Goal: Task Accomplishment & Management: Use online tool/utility

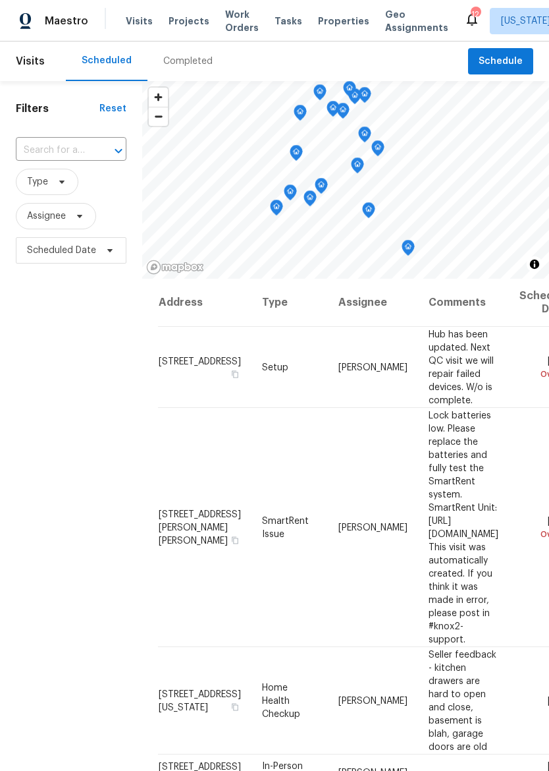
click at [63, 14] on div "Maestro" at bounding box center [44, 21] width 88 height 26
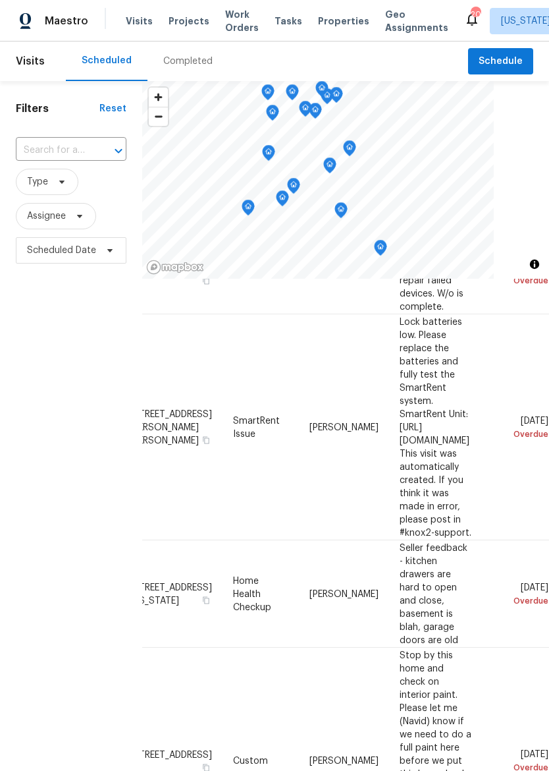
scroll to position [94, 124]
click at [0, 0] on icon at bounding box center [0, 0] width 0 height 0
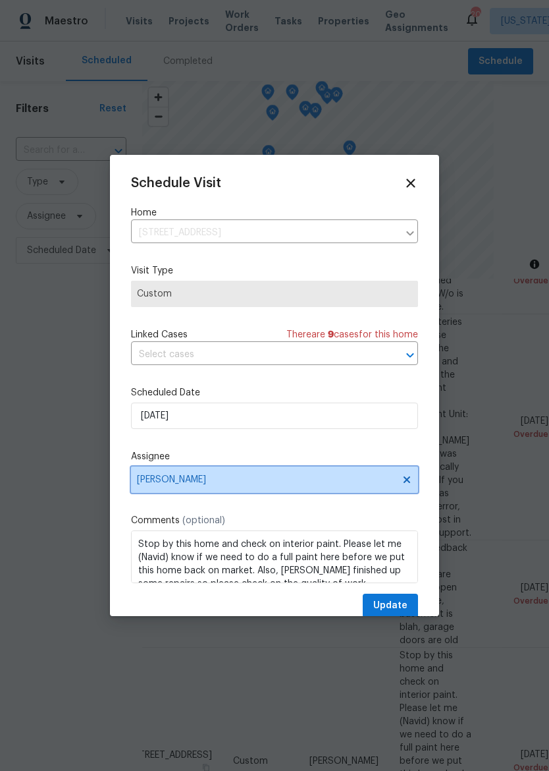
click at [147, 478] on span "[PERSON_NAME]" at bounding box center [266, 479] width 258 height 11
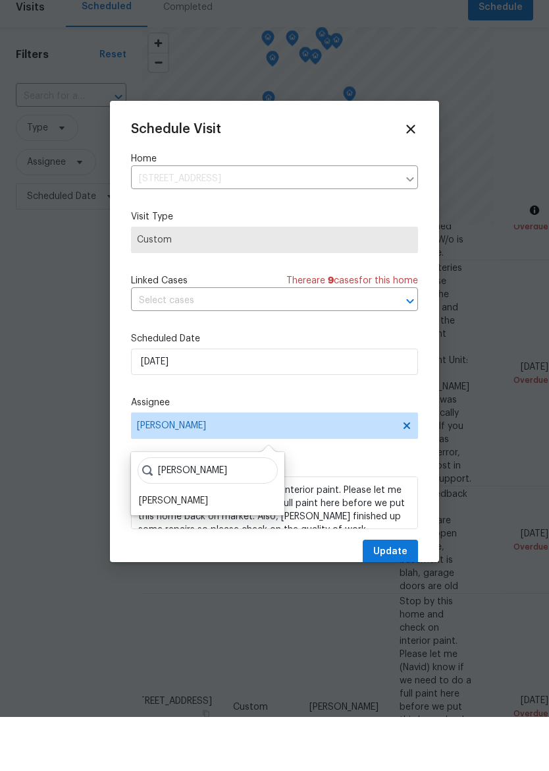
type input "Matt"
click at [151, 548] on div "Matt McEvoy" at bounding box center [173, 554] width 69 height 13
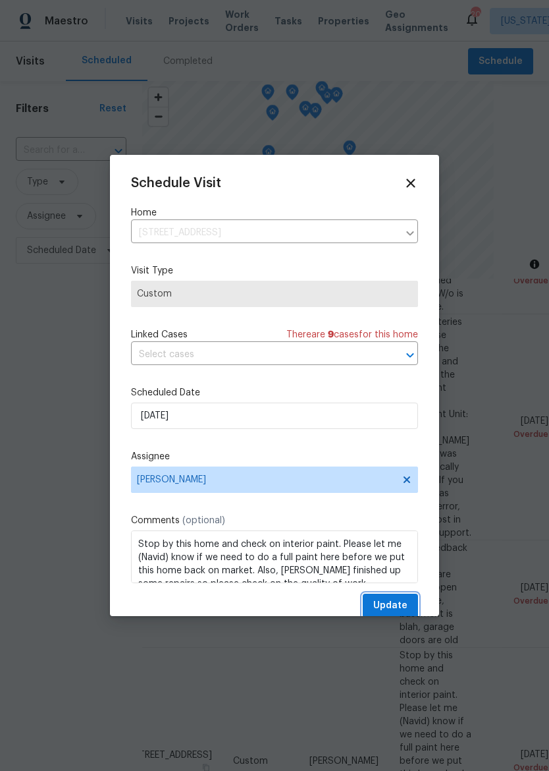
click at [405, 611] on span "Update" at bounding box center [390, 605] width 34 height 16
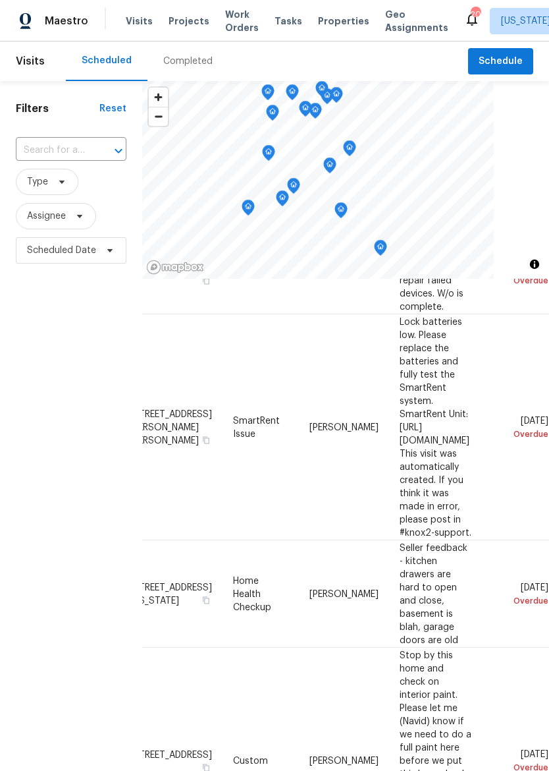
click at [327, 12] on div "Visits Projects Work Orders Tasks Properties Geo Assignments" at bounding box center [295, 21] width 339 height 26
click at [336, 16] on span "Properties" at bounding box center [343, 20] width 51 height 13
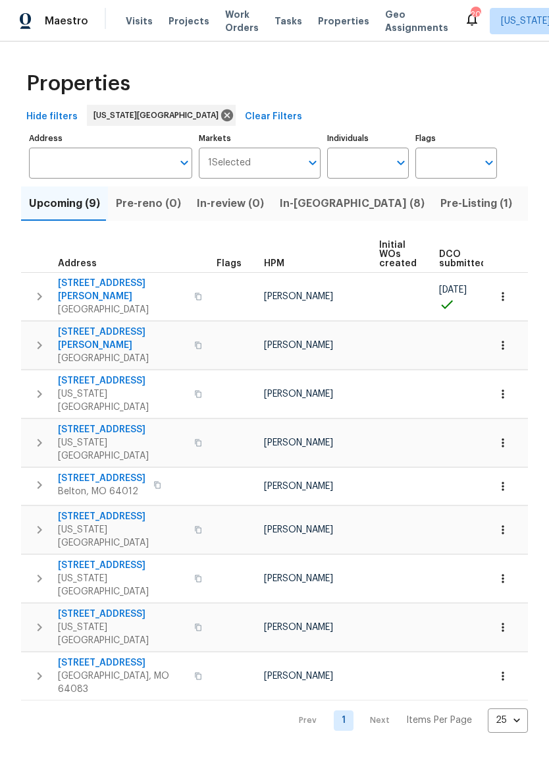
click at [300, 207] on span "In-reno (8)" at bounding box center [352, 203] width 145 height 18
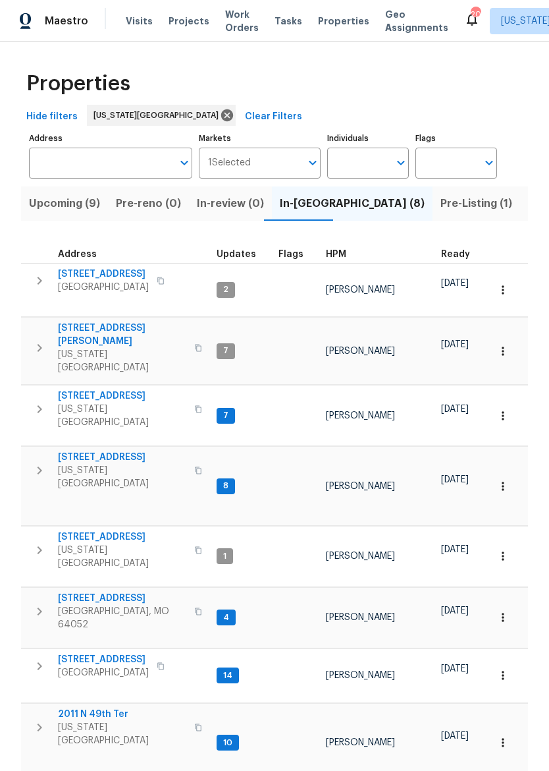
click at [194, 607] on icon "button" at bounding box center [198, 611] width 8 height 8
click at [190, 595] on button "button" at bounding box center [198, 611] width 16 height 32
click at [51, 30] on div "Maestro" at bounding box center [44, 21] width 88 height 26
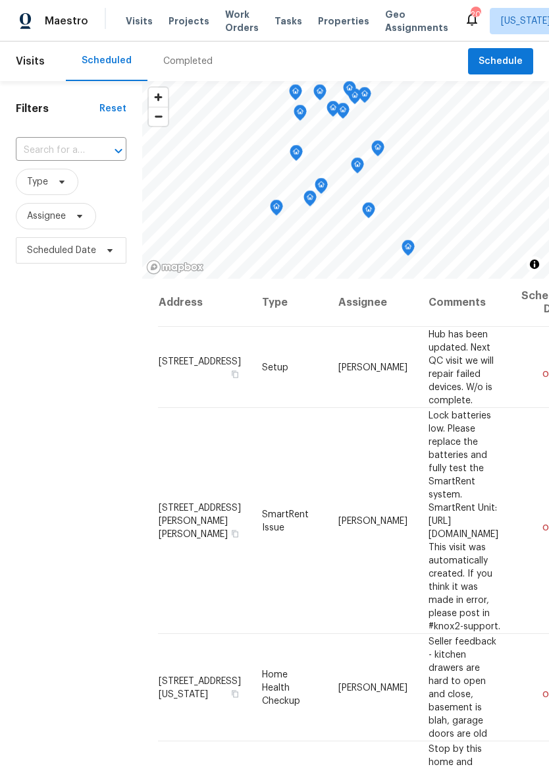
click at [319, 26] on span "Properties" at bounding box center [343, 20] width 51 height 13
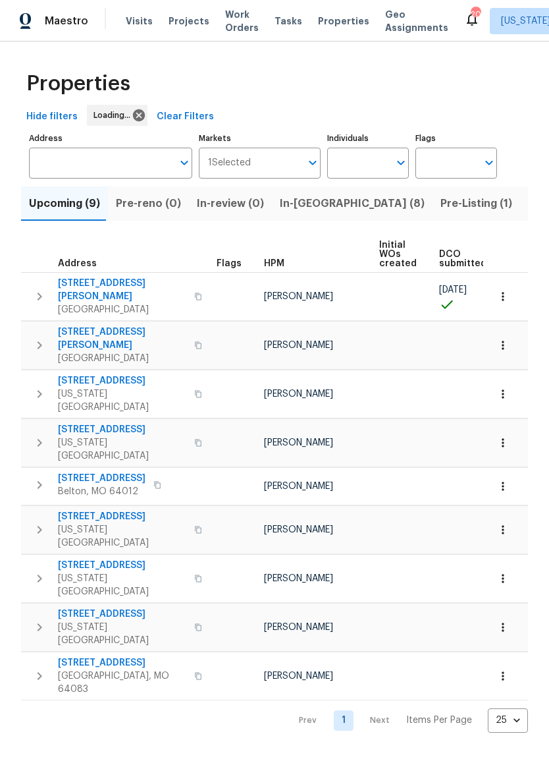
click at [296, 202] on span "In-[GEOGRAPHIC_DATA] (8)" at bounding box center [352, 203] width 145 height 18
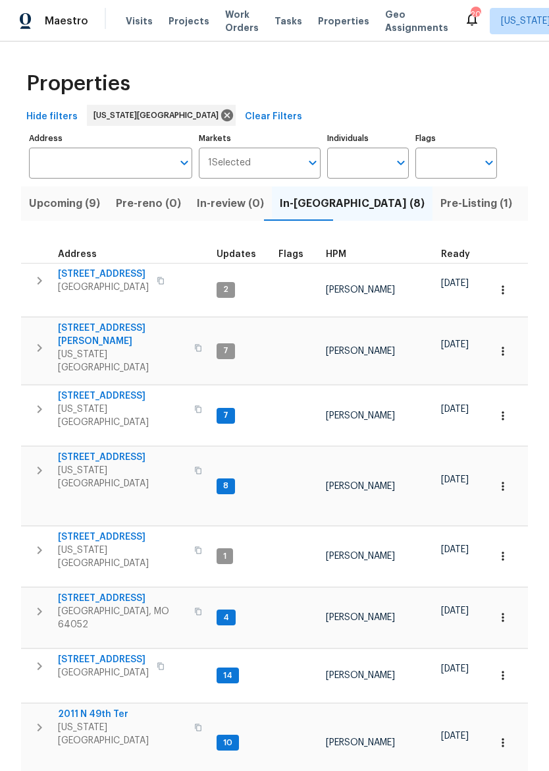
click at [92, 321] on span "[STREET_ADDRESS][PERSON_NAME]" at bounding box center [122, 334] width 128 height 26
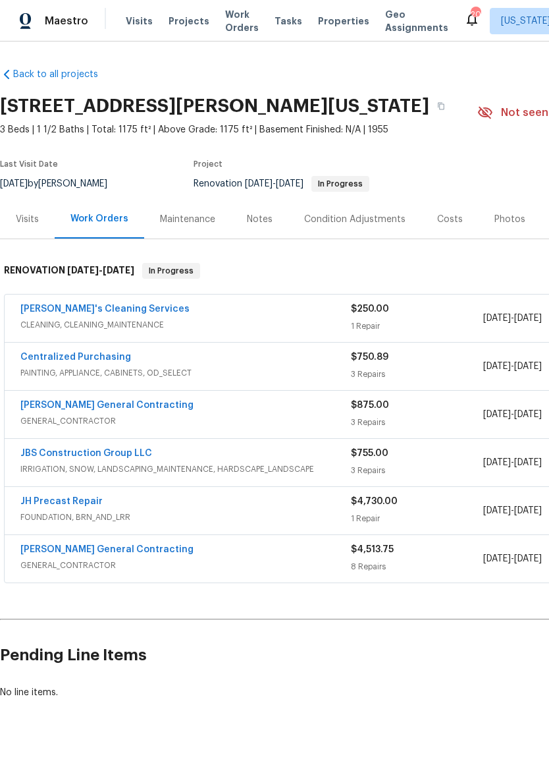
click at [329, 16] on span "Properties" at bounding box center [343, 20] width 51 height 13
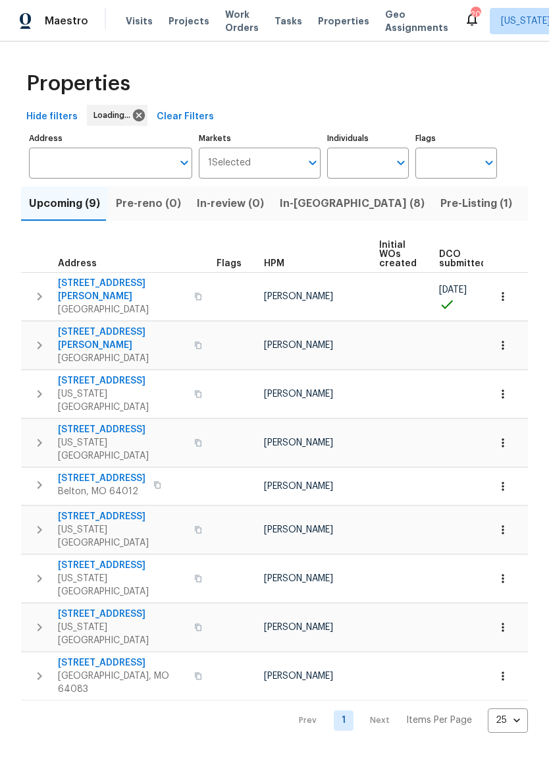
click at [312, 194] on button "In-reno (8)" at bounding box center [352, 203] width 161 height 34
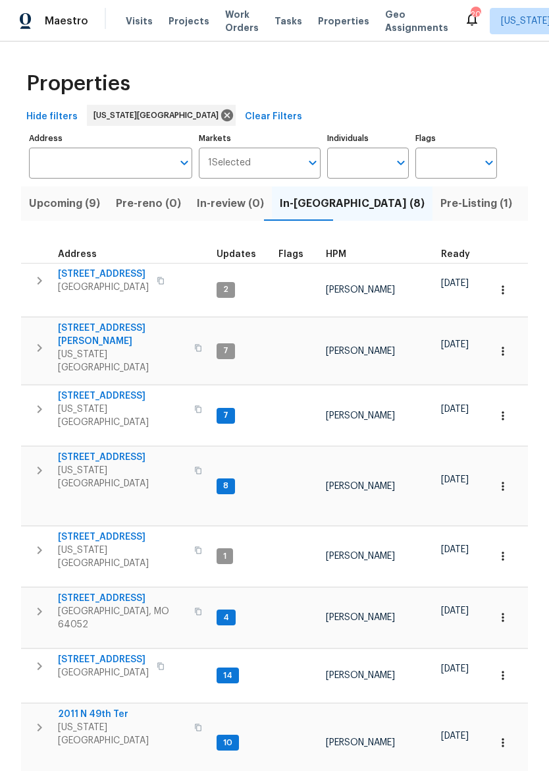
click at [84, 653] on span "1206 Sycamore St" at bounding box center [103, 659] width 91 height 13
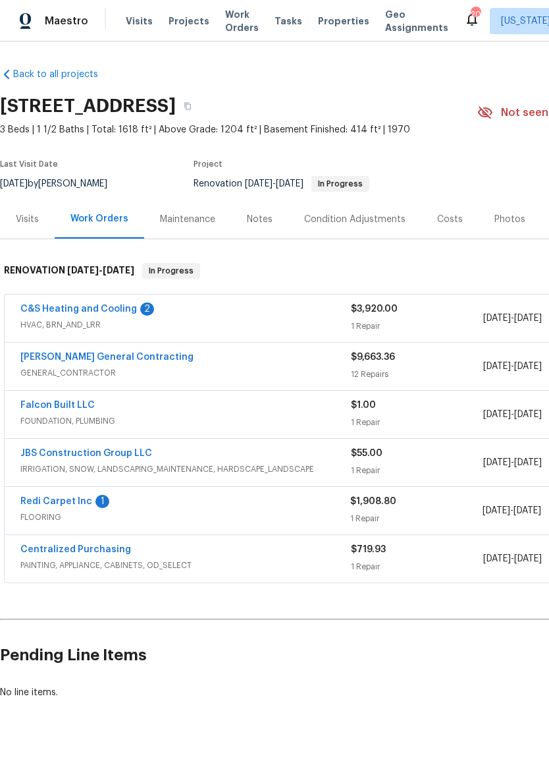
click at [91, 312] on link "C&S Heating and Cooling" at bounding box center [78, 308] width 117 height 9
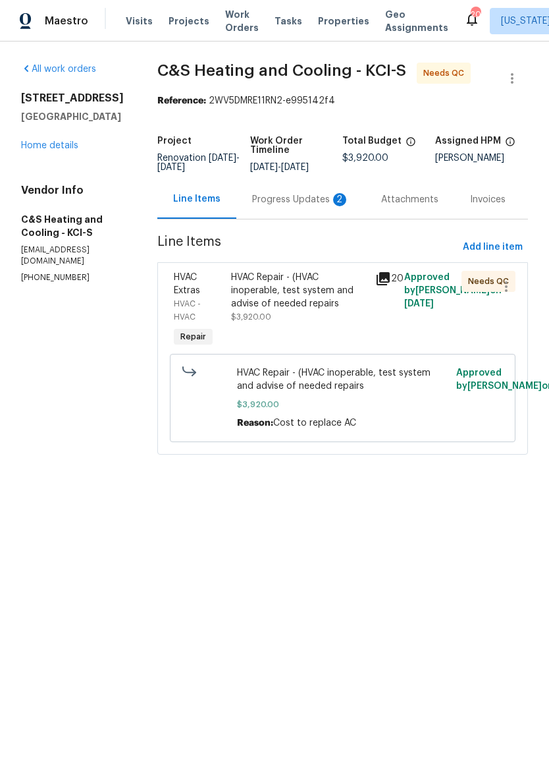
click at [287, 310] on div "HVAC Repair - (HVAC inoperable, test system and advise of needed repairs" at bounding box center [299, 291] width 136 height 40
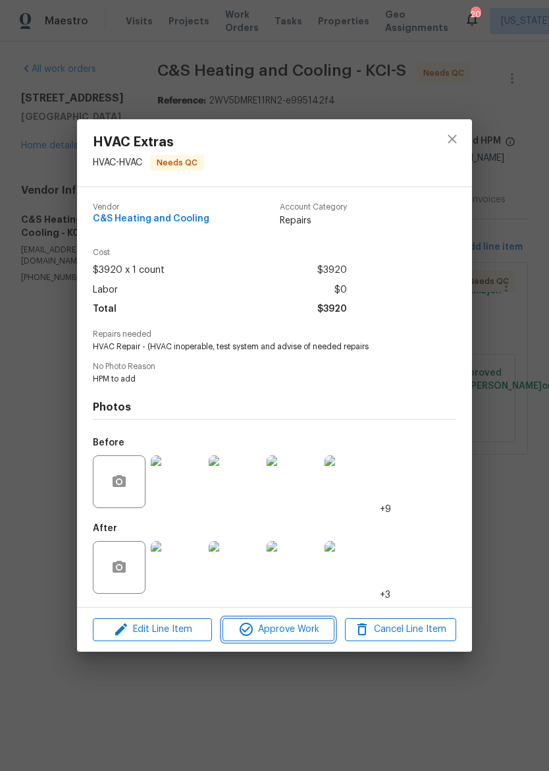
click at [289, 632] on span "Approve Work" at bounding box center [278, 629] width 103 height 16
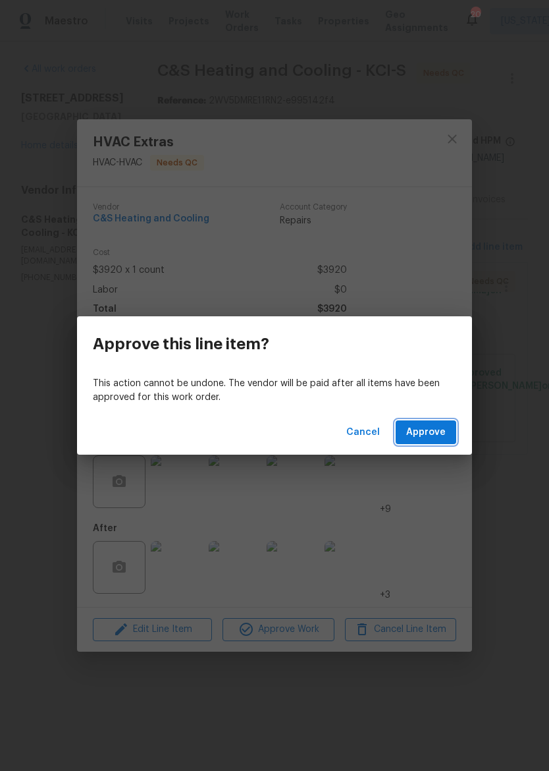
click at [438, 429] on span "Approve" at bounding box center [426, 432] width 40 height 16
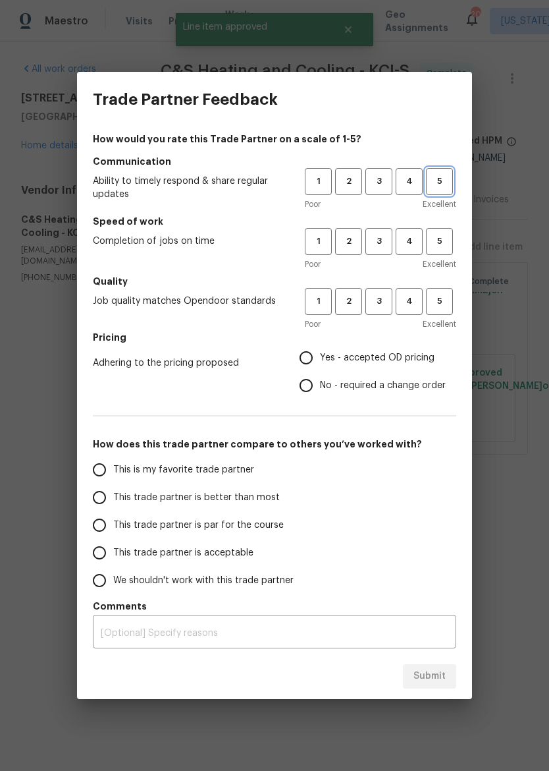
click at [435, 182] on span "5" at bounding box center [439, 181] width 24 height 15
click at [440, 247] on span "5" at bounding box center [439, 241] width 24 height 15
click at [447, 307] on span "5" at bounding box center [439, 301] width 24 height 15
click at [397, 364] on span "Yes - accepted OD pricing" at bounding box center [377, 358] width 115 height 14
click at [320, 364] on input "Yes - accepted OD pricing" at bounding box center [306, 358] width 28 height 28
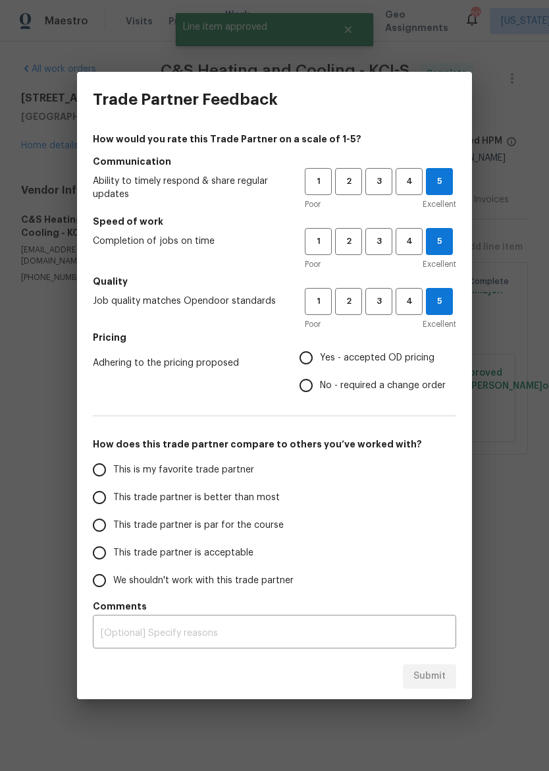
radio input "true"
click at [265, 503] on span "This trade partner is better than most" at bounding box center [196, 498] width 167 height 14
click at [113, 503] on input "This trade partner is better than most" at bounding box center [100, 497] width 28 height 28
click at [422, 686] on button "Submit" at bounding box center [429, 676] width 53 height 24
radio input "true"
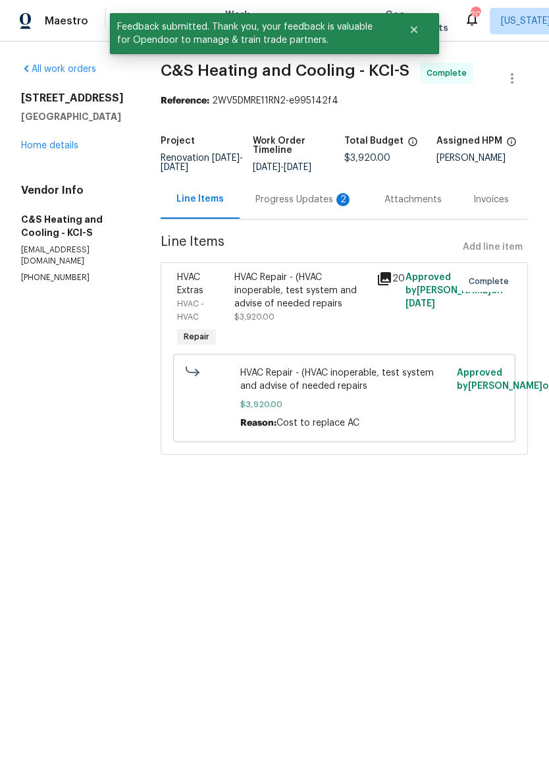
click at [45, 149] on link "Home details" at bounding box center [49, 145] width 57 height 9
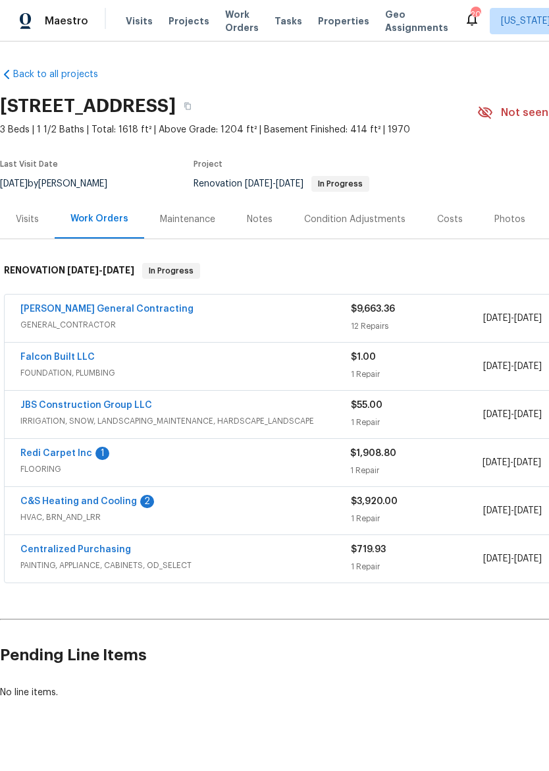
click at [229, 323] on span "GENERAL_CONTRACTOR" at bounding box center [185, 324] width 331 height 13
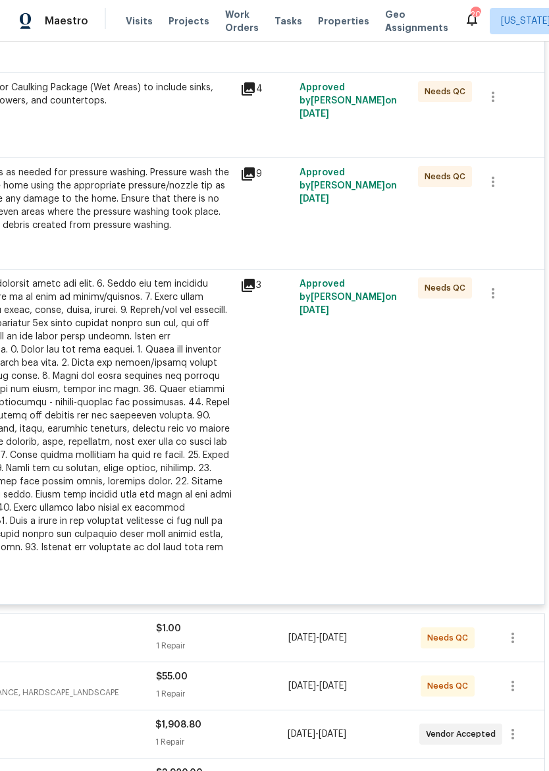
scroll to position [1437, 195]
click at [459, 519] on div "Needs QC" at bounding box center [443, 428] width 59 height 311
click at [62, 474] on div at bounding box center [88, 422] width 289 height 290
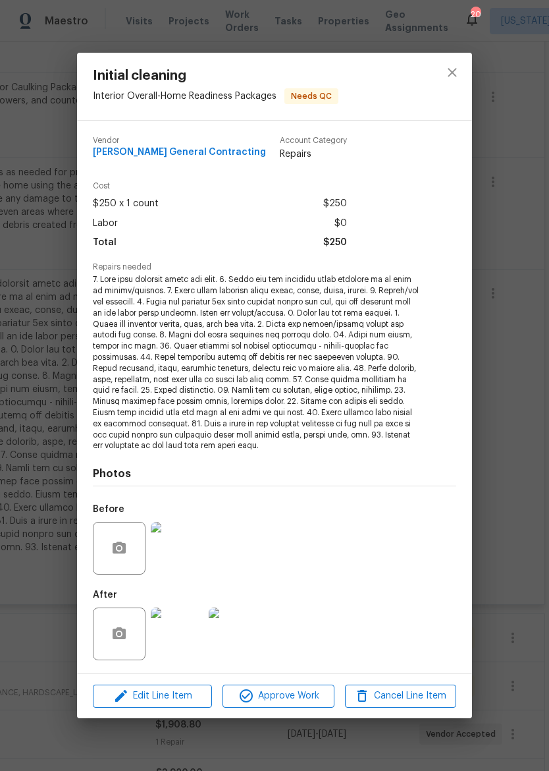
click at [177, 630] on img at bounding box center [177, 633] width 53 height 53
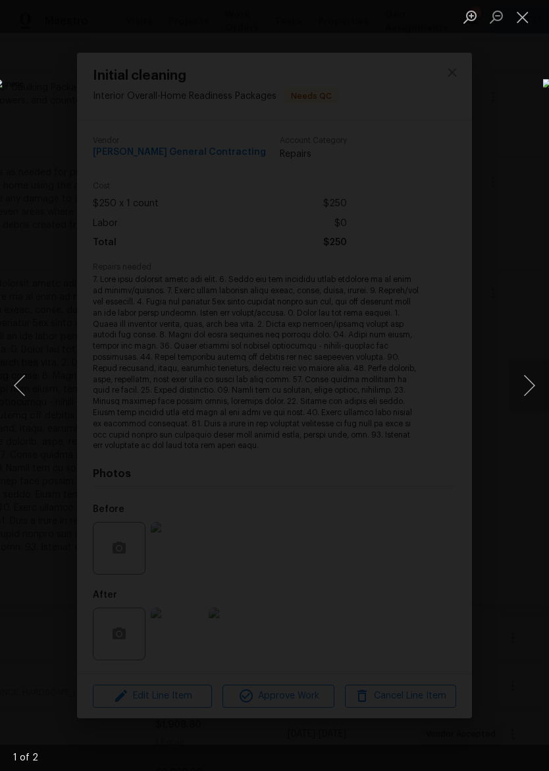
click at [531, 393] on button "Next image" at bounding box center [530, 385] width 40 height 53
click at [520, 25] on button "Close lightbox" at bounding box center [523, 16] width 26 height 23
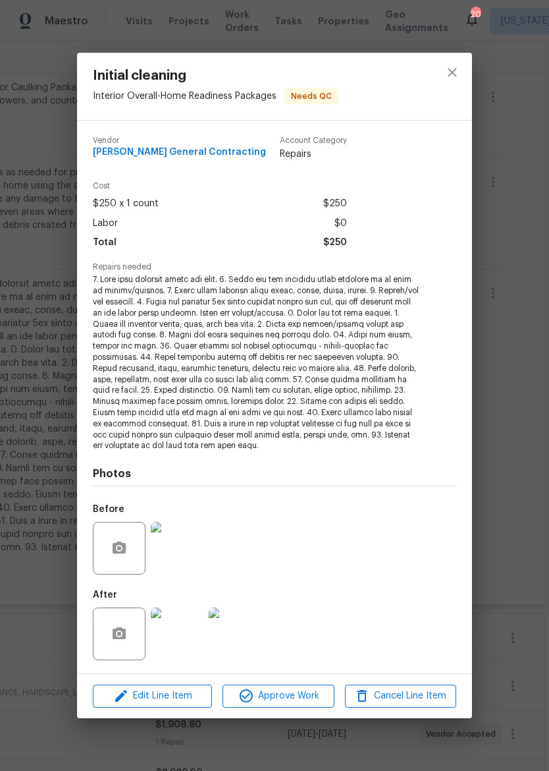
click at [454, 88] on button "close" at bounding box center [453, 73] width 32 height 32
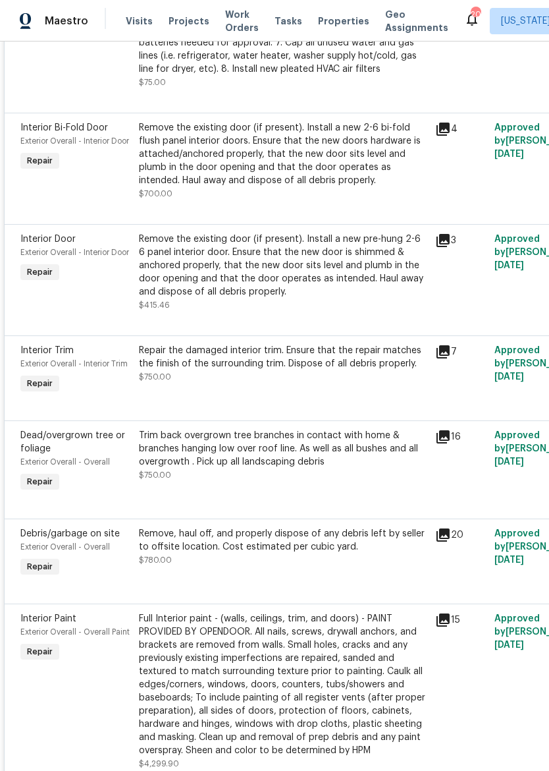
scroll to position [570, 0]
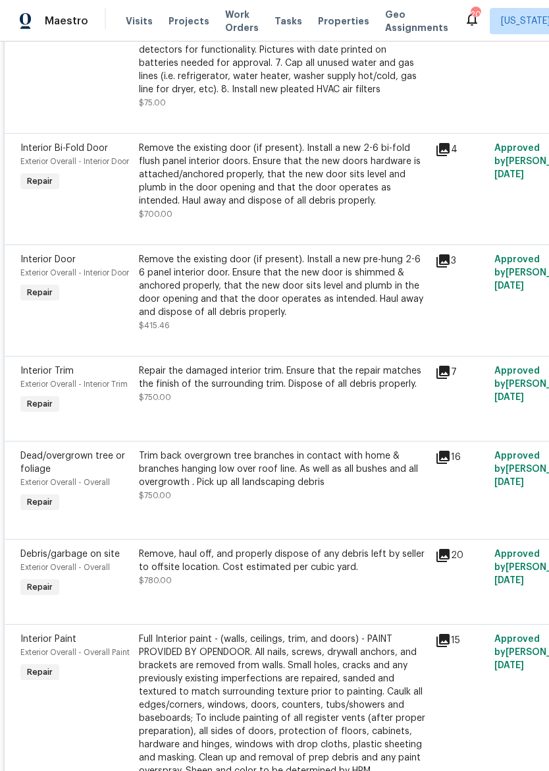
click at [341, 20] on span "Properties" at bounding box center [343, 20] width 51 height 13
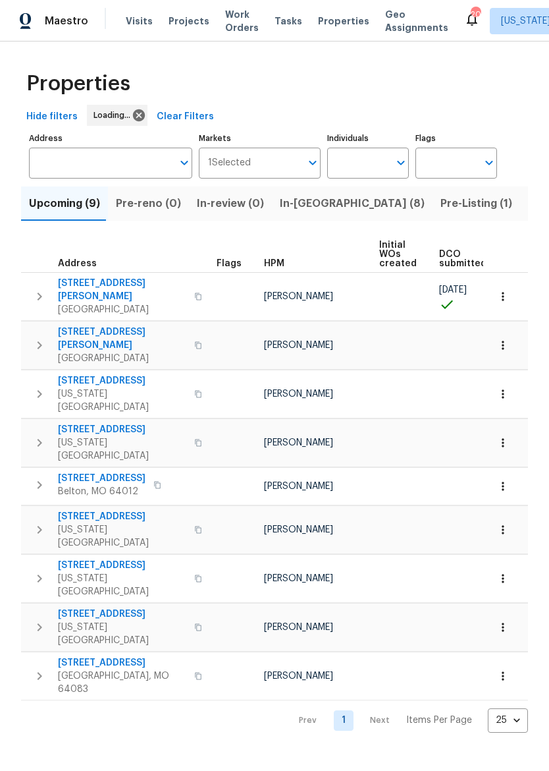
click at [471, 14] on div "20" at bounding box center [475, 14] width 9 height 13
click at [471, 13] on div "20" at bounding box center [475, 14] width 9 height 13
click at [464, 11] on icon at bounding box center [472, 19] width 16 height 16
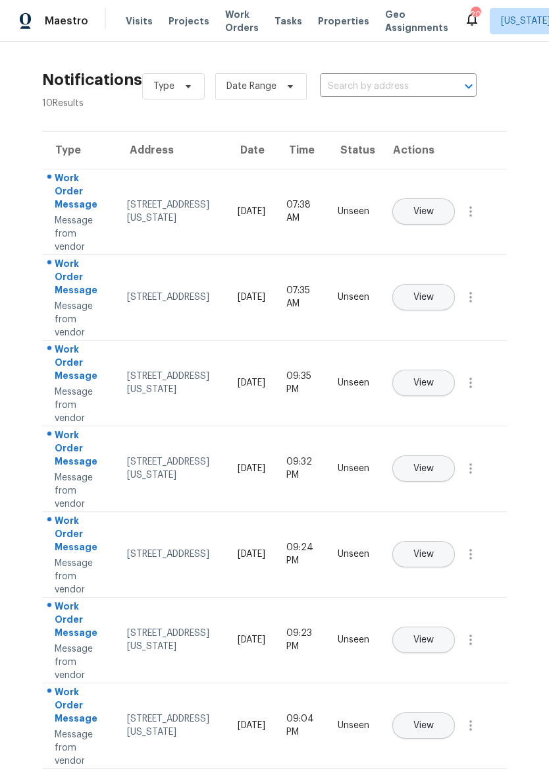
click at [163, 206] on div "[STREET_ADDRESS][US_STATE]" at bounding box center [172, 211] width 90 height 26
click at [455, 198] on button "View" at bounding box center [424, 211] width 63 height 26
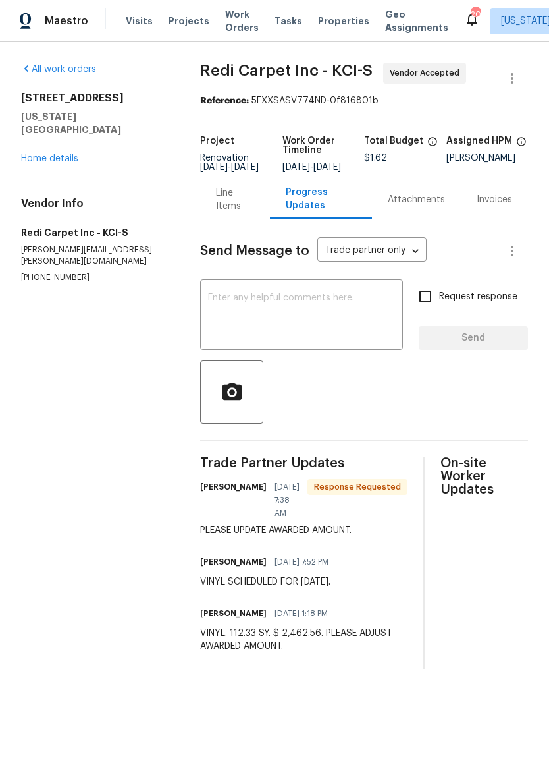
click at [225, 207] on div "Line Items" at bounding box center [235, 199] width 38 height 26
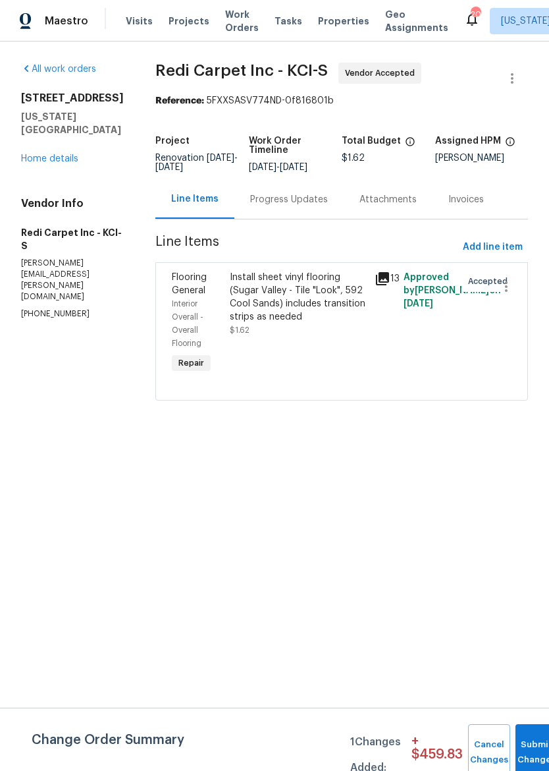
click at [329, 316] on div "Install sheet vinyl flooring (Sugar Valley - Tile "Look", 592 Cool Sands) inclu…" at bounding box center [298, 297] width 137 height 53
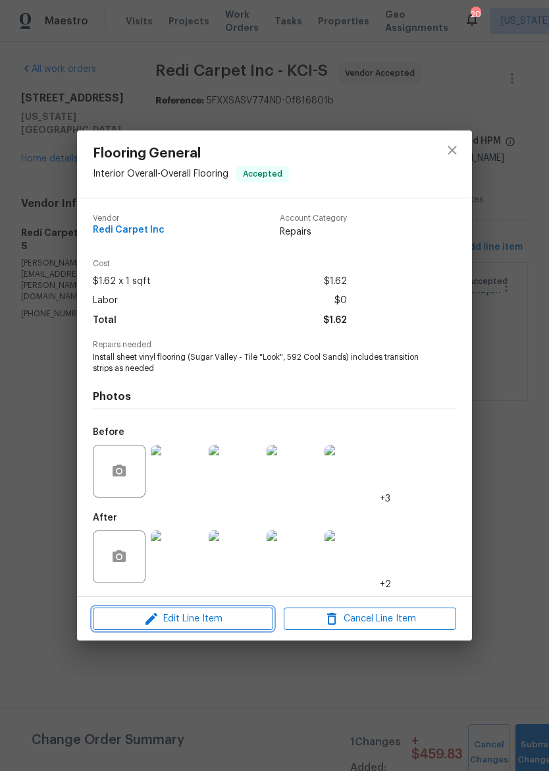
click at [227, 613] on span "Edit Line Item" at bounding box center [183, 619] width 173 height 16
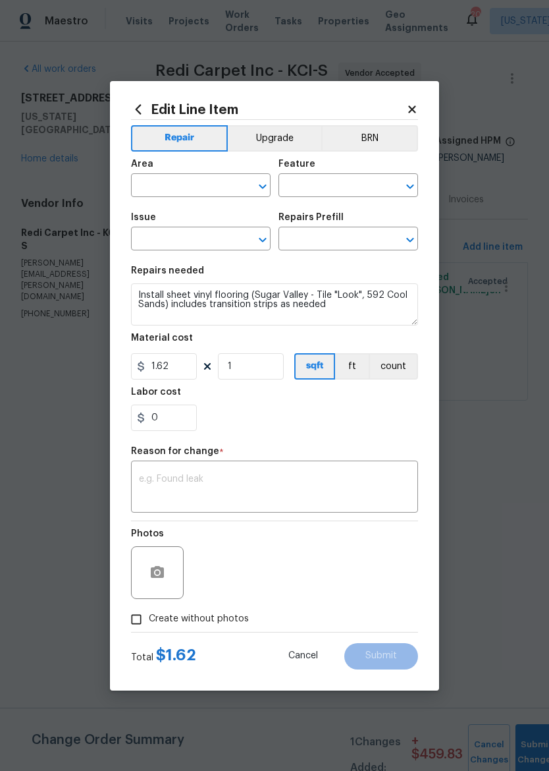
type input "Interior Overall"
type input "Overall Flooring"
type input "Flooring General"
type input "Sheet Vinyl LVL 1 - [GEOGRAPHIC_DATA] (Tile) $1.62"
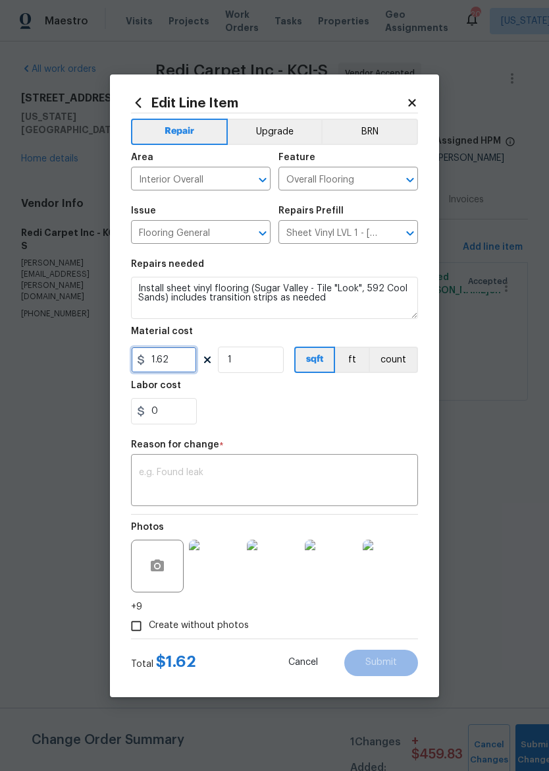
click at [188, 368] on input "1.62" at bounding box center [164, 359] width 66 height 26
type input "2462.56"
click at [366, 414] on div "0" at bounding box center [274, 411] width 287 height 26
click at [342, 480] on textarea at bounding box center [274, 482] width 271 height 28
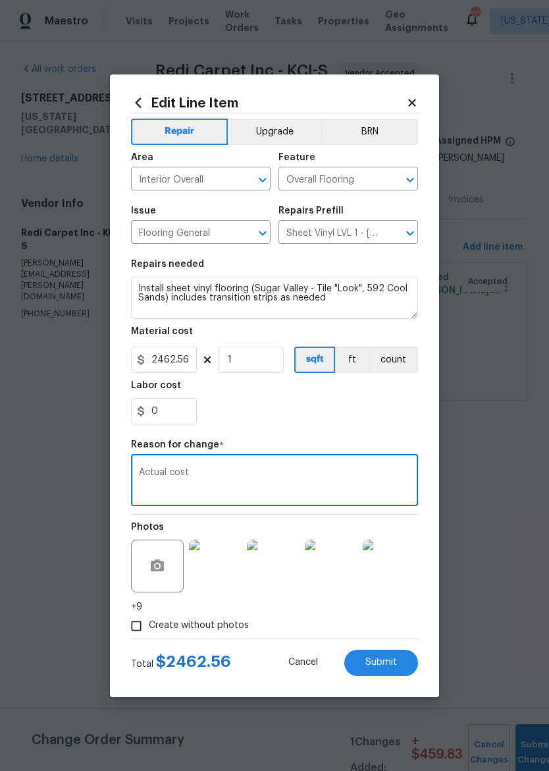
type textarea "Actual cost"
click at [379, 435] on div "Repair Upgrade BRN Area Interior Overall ​ Feature Overall Flooring ​ Issue Flo…" at bounding box center [274, 375] width 287 height 525
click at [401, 665] on button "Submit" at bounding box center [381, 662] width 74 height 26
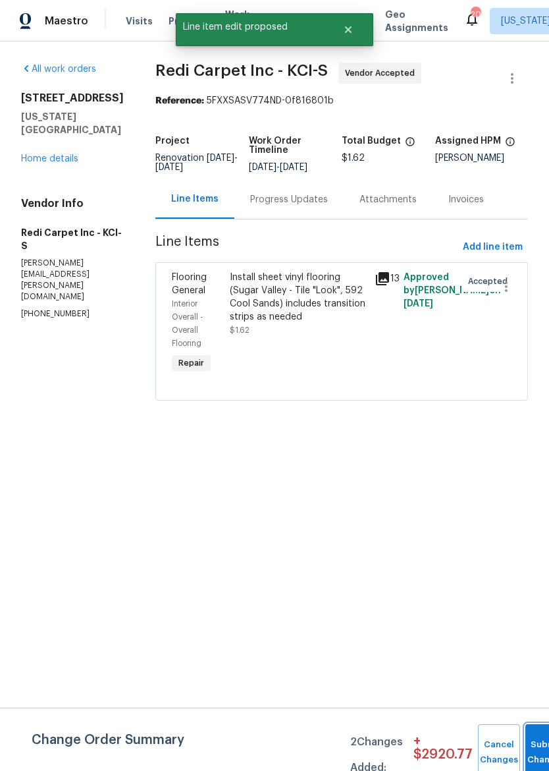
click at [541, 746] on button "Submit Changes" at bounding box center [547, 752] width 42 height 57
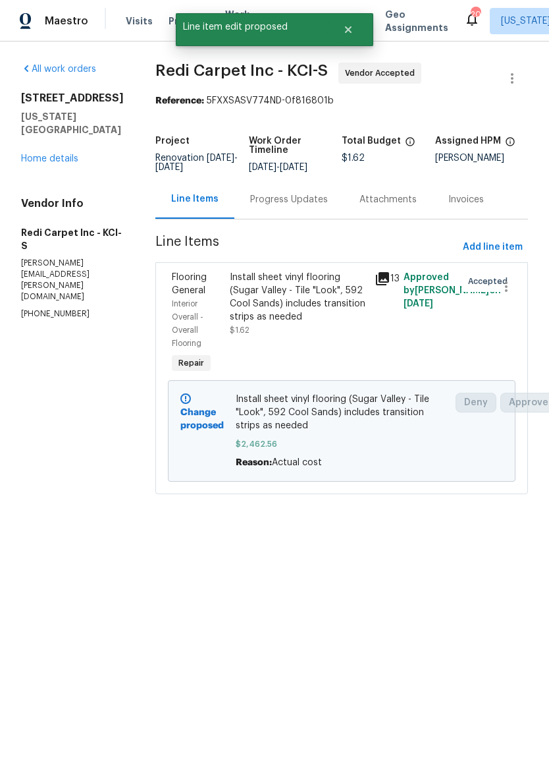
click at [34, 160] on div "All work orders [STREET_ADDRESS][US_STATE] Home details Vendor Info Redi Carpet…" at bounding box center [72, 191] width 103 height 257
click at [33, 154] on link "Home details" at bounding box center [49, 158] width 57 height 9
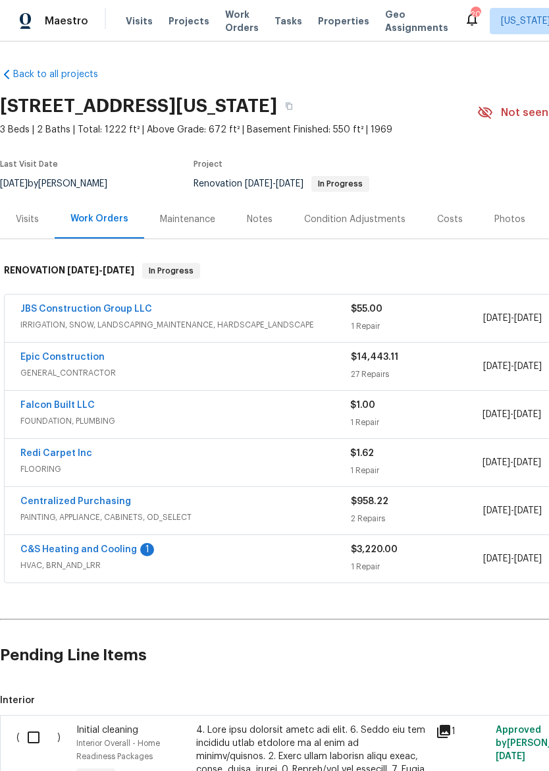
click at [86, 539] on div "C&S Heating and Cooling 1 HVAC, BRN_AND_LRR $3,220.00 1 Repair [DATE] - [DATE] …" at bounding box center [372, 558] width 735 height 47
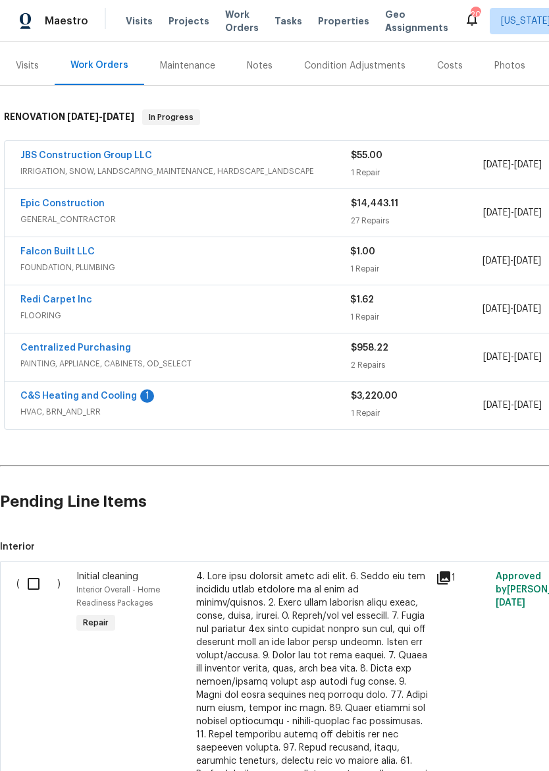
scroll to position [152, 0]
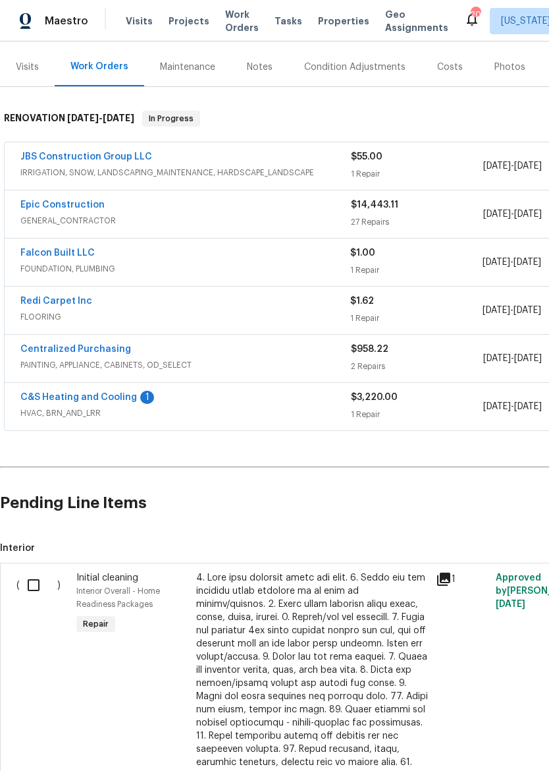
click at [34, 587] on input "checkbox" at bounding box center [39, 585] width 38 height 28
checkbox input "true"
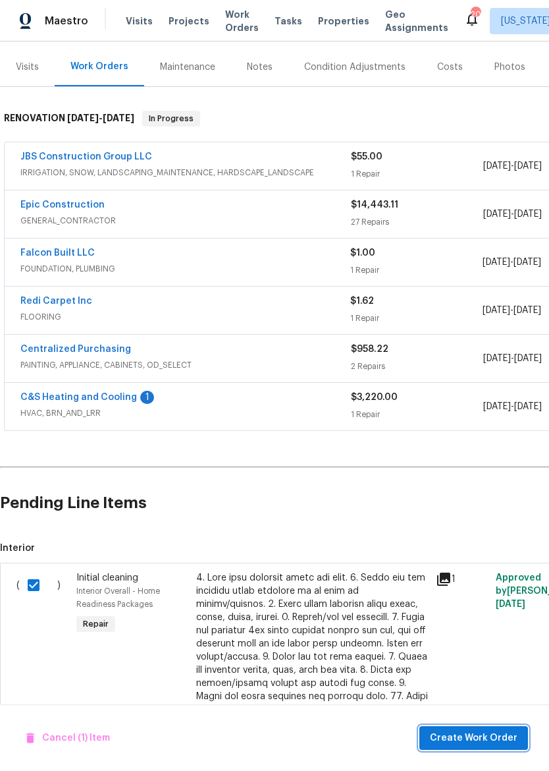
click at [491, 734] on span "Create Work Order" at bounding box center [474, 738] width 88 height 16
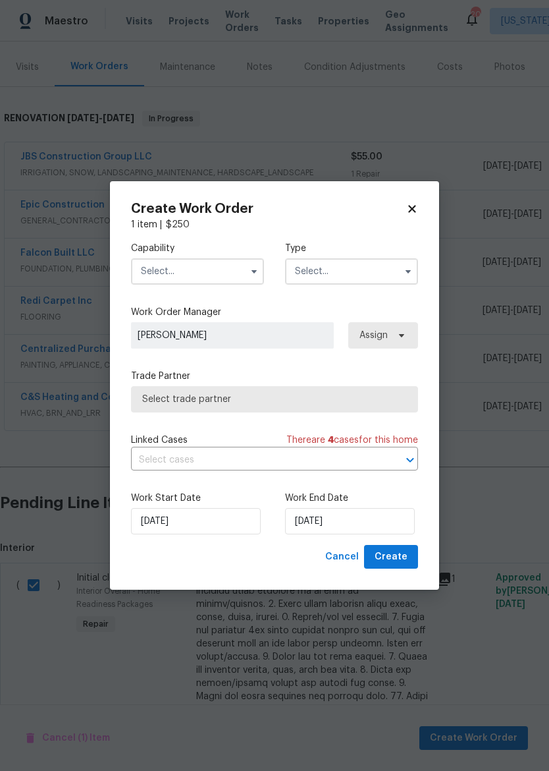
click at [215, 269] on input "text" at bounding box center [197, 271] width 133 height 26
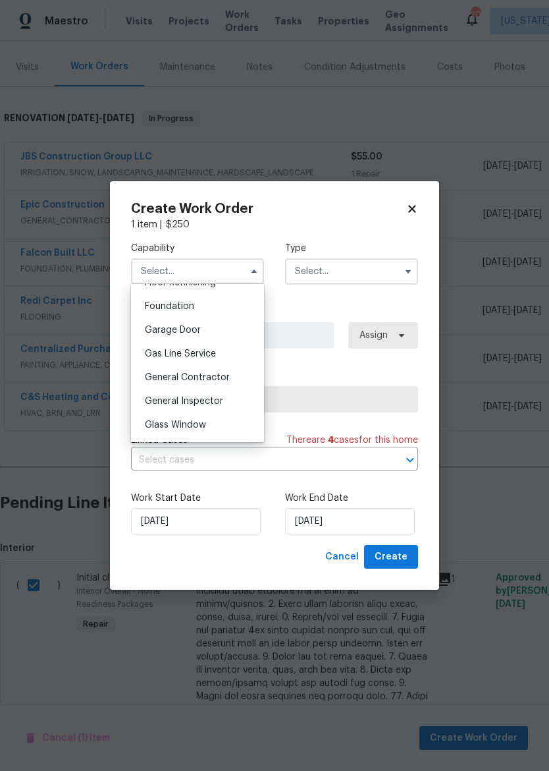
scroll to position [567, 0]
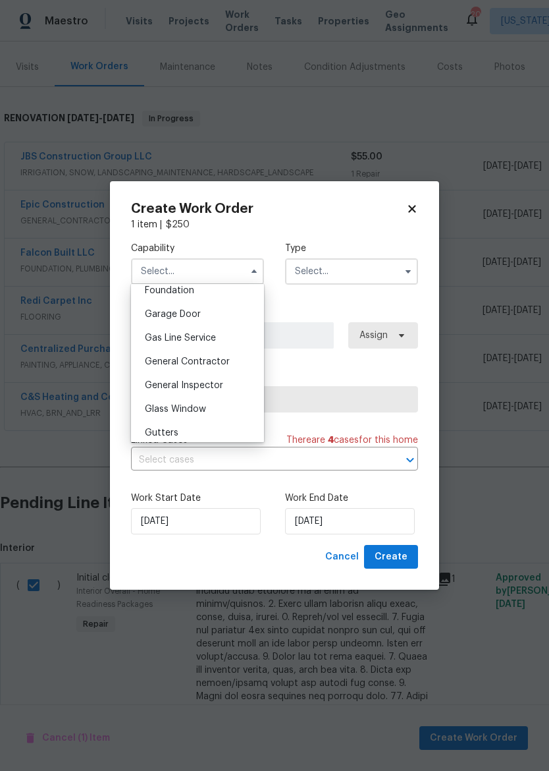
click at [228, 354] on div "General Contractor" at bounding box center [197, 362] width 126 height 24
type input "General Contractor"
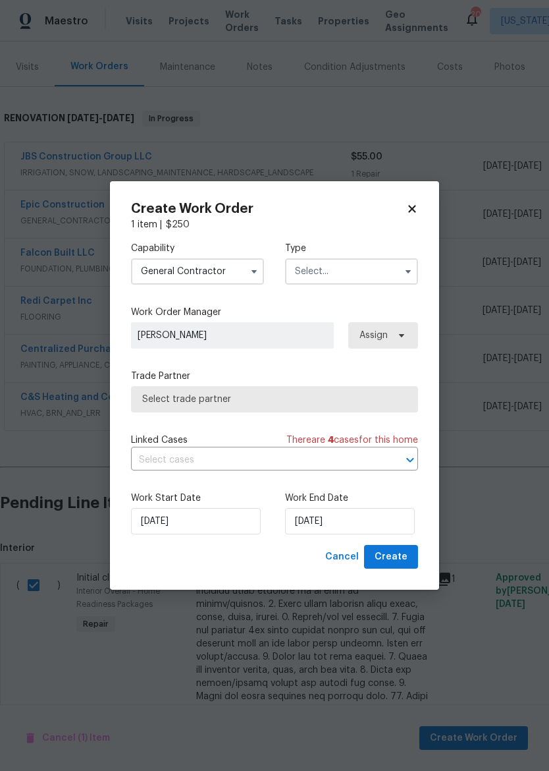
click at [354, 252] on label "Type" at bounding box center [351, 248] width 133 height 13
click at [367, 273] on input "text" at bounding box center [351, 271] width 133 height 26
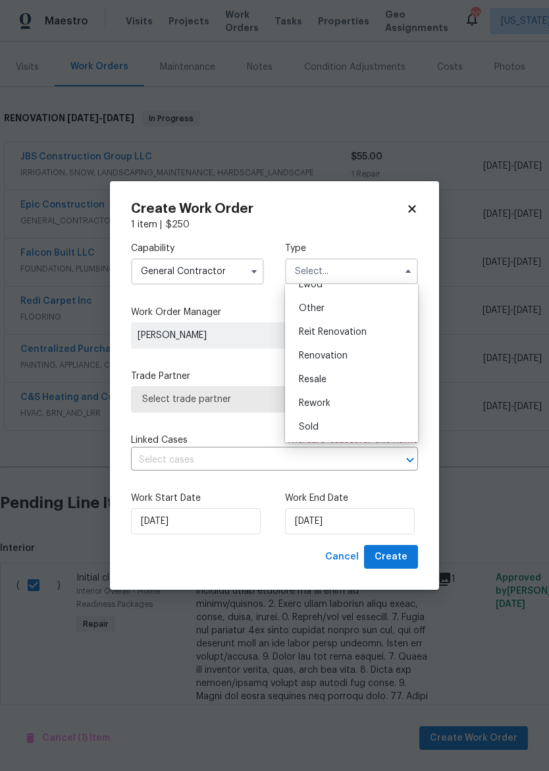
scroll to position [157, 0]
click at [370, 352] on div "Renovation" at bounding box center [352, 356] width 126 height 24
type input "Renovation"
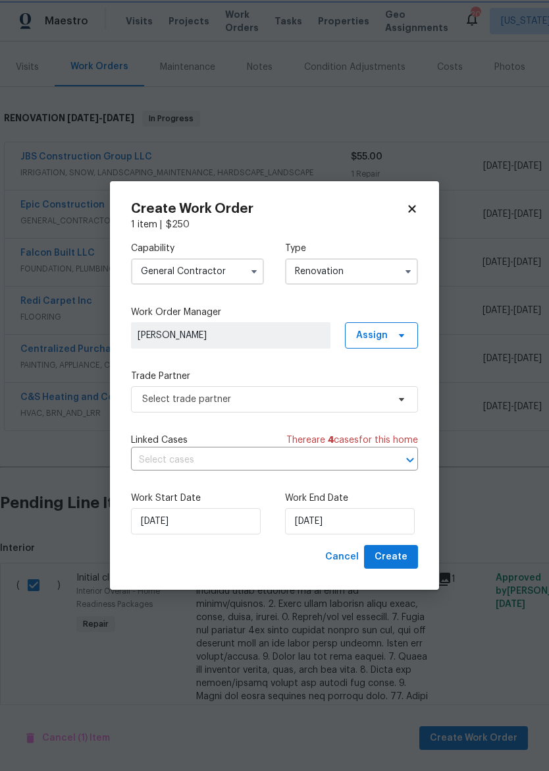
scroll to position [0, 0]
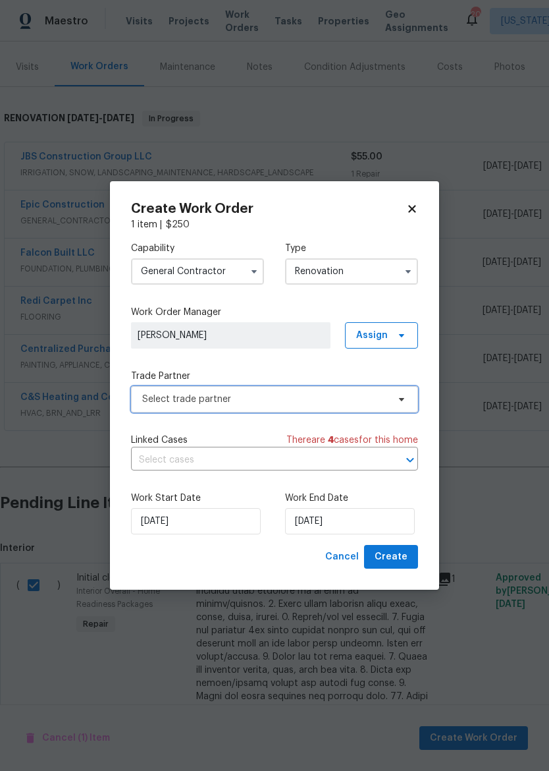
click at [314, 394] on span "Select trade partner" at bounding box center [265, 399] width 246 height 13
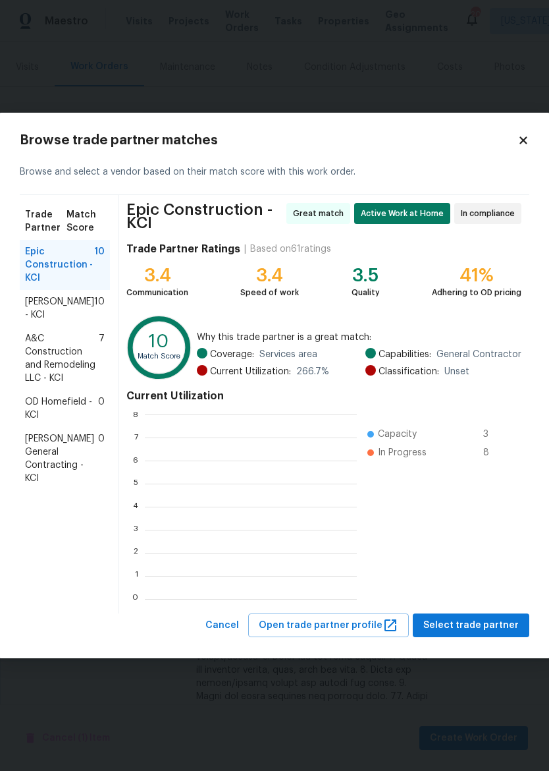
scroll to position [184, 212]
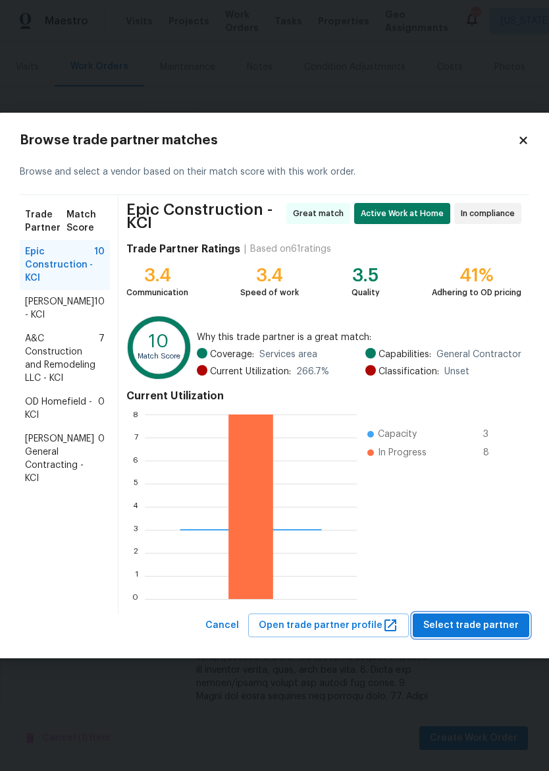
click at [489, 613] on button "Select trade partner" at bounding box center [471, 625] width 117 height 24
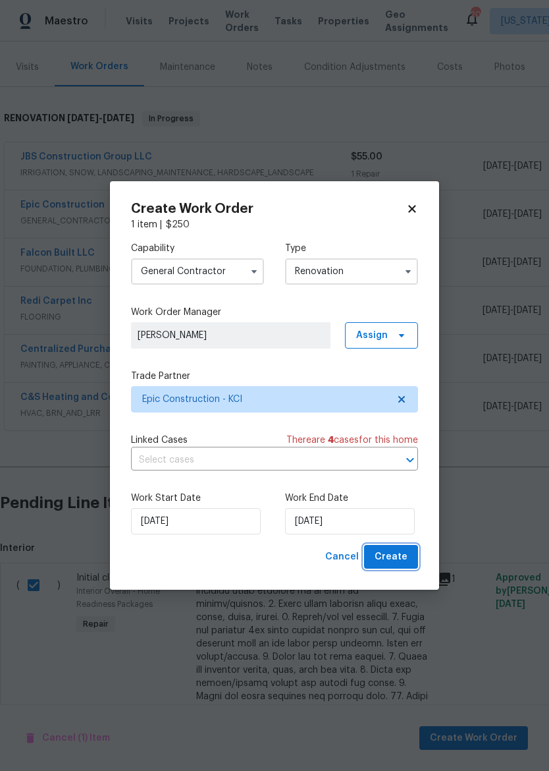
click at [403, 559] on span "Create" at bounding box center [391, 557] width 33 height 16
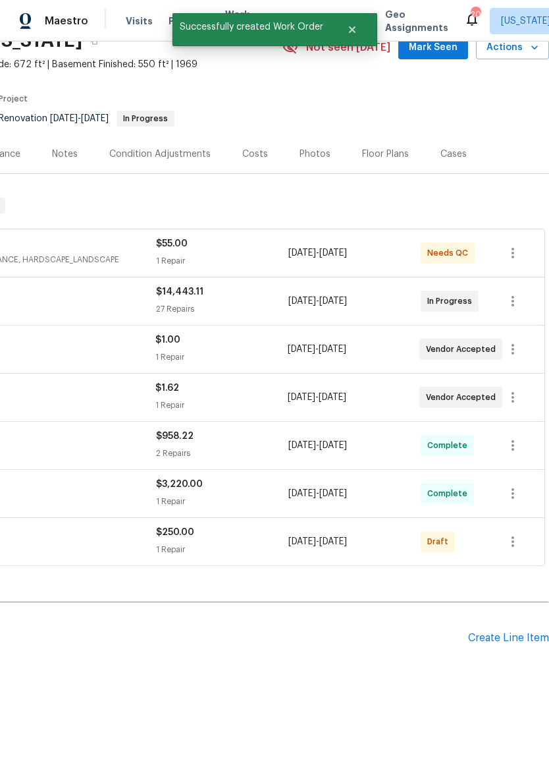
scroll to position [65, 195]
click at [522, 539] on button "button" at bounding box center [513, 542] width 32 height 32
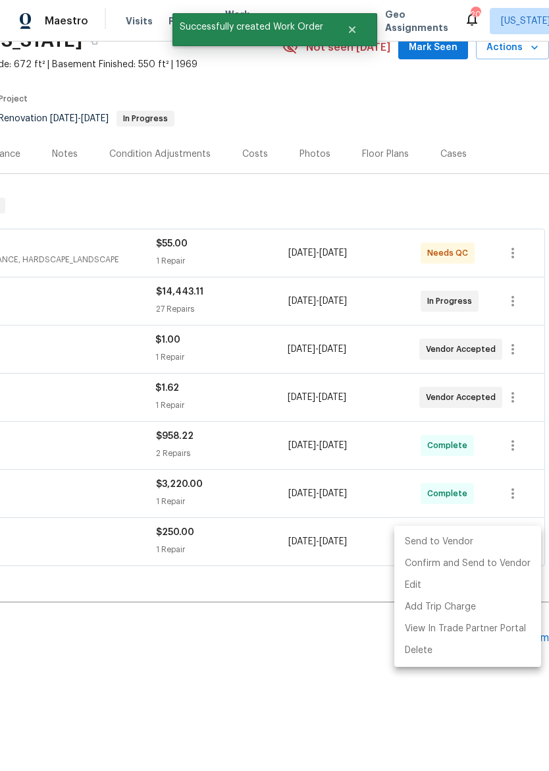
click at [476, 541] on li "Send to Vendor" at bounding box center [468, 542] width 147 height 22
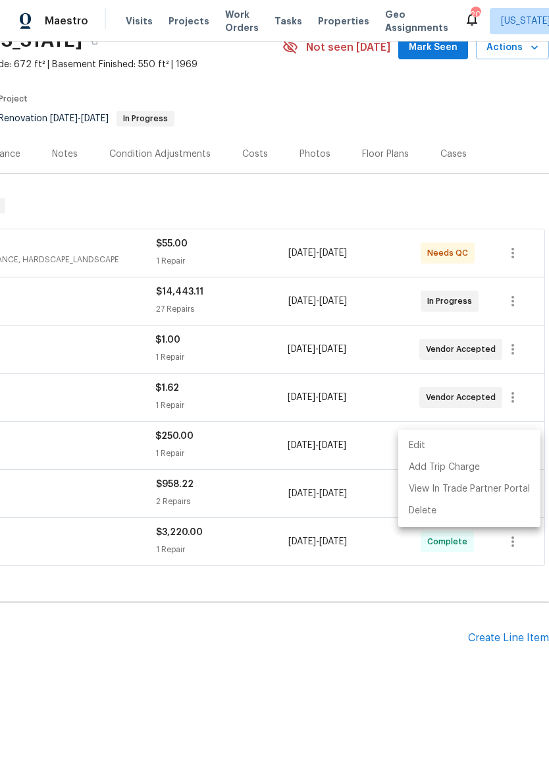
click at [412, 636] on div at bounding box center [274, 385] width 549 height 771
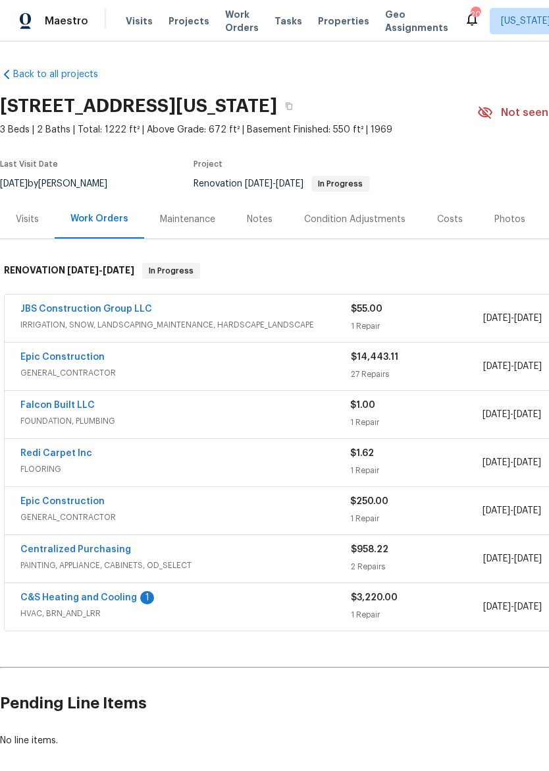
scroll to position [0, 0]
click at [30, 27] on img at bounding box center [26, 21] width 12 height 16
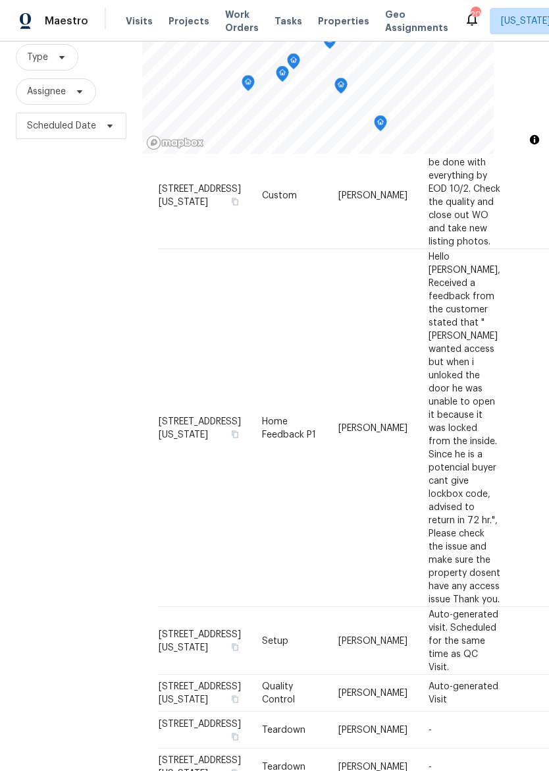
scroll to position [682, 0]
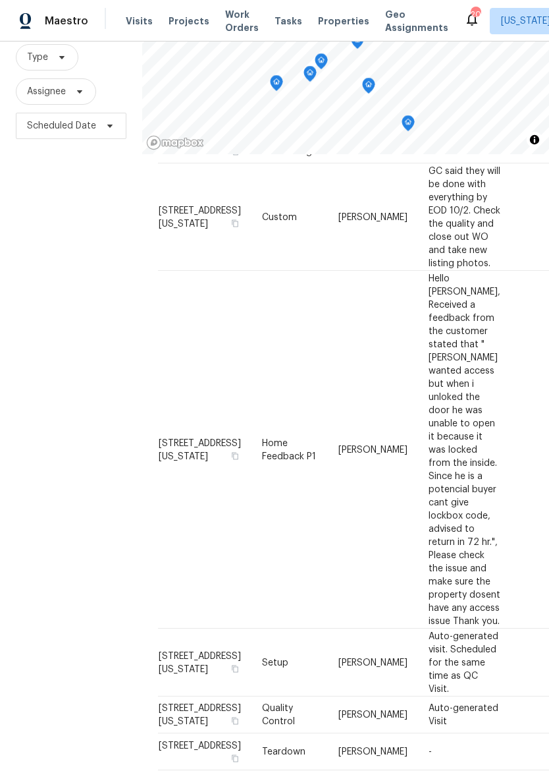
click at [329, 19] on span "Properties" at bounding box center [343, 20] width 51 height 13
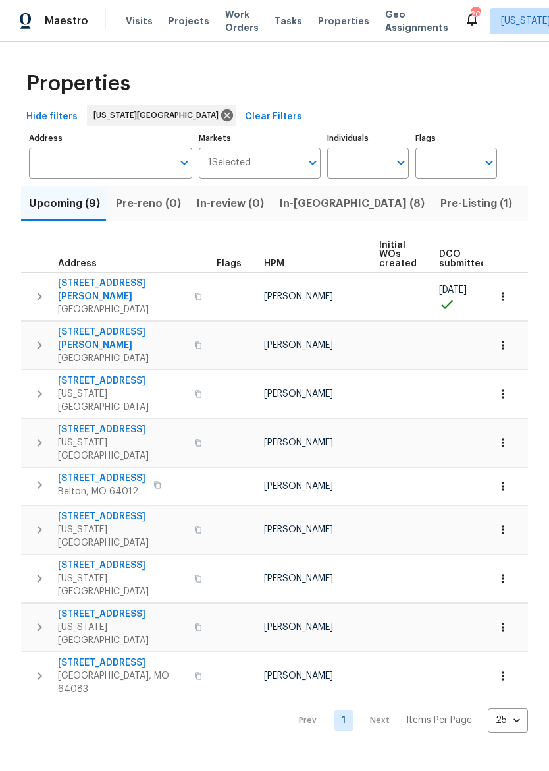
click at [441, 204] on span "Pre-Listing (1)" at bounding box center [477, 203] width 72 height 18
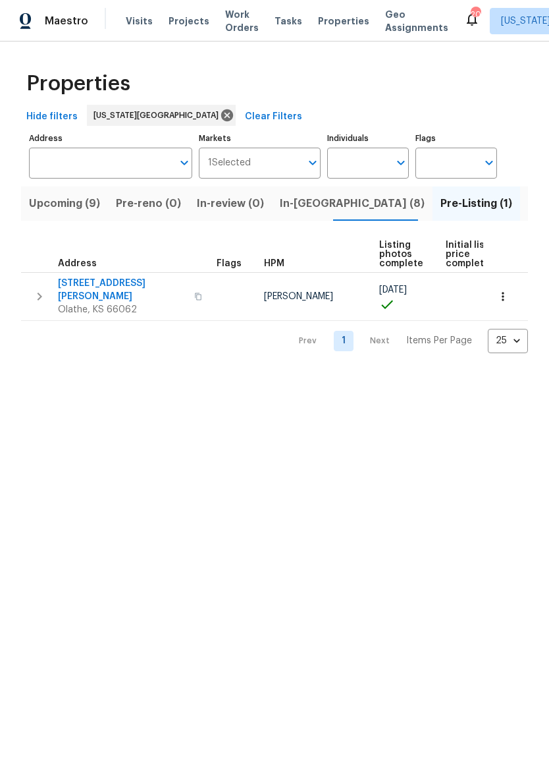
click at [510, 282] on button "button" at bounding box center [503, 296] width 29 height 29
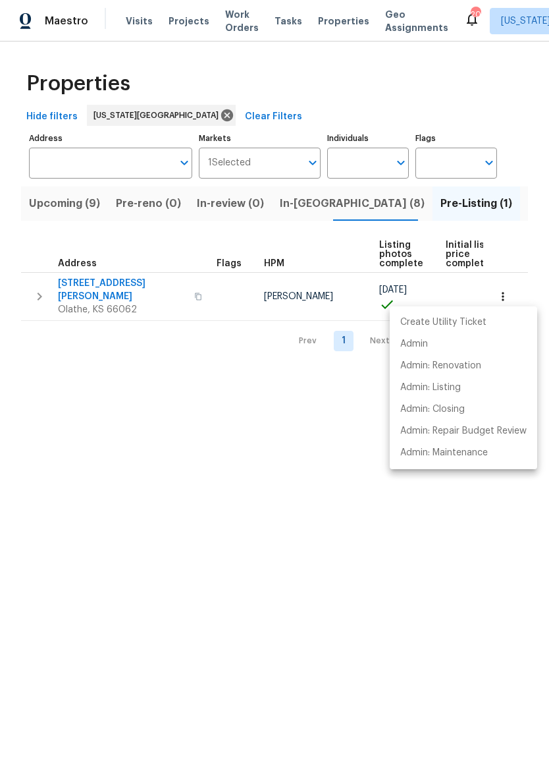
click at [325, 528] on div at bounding box center [274, 385] width 549 height 771
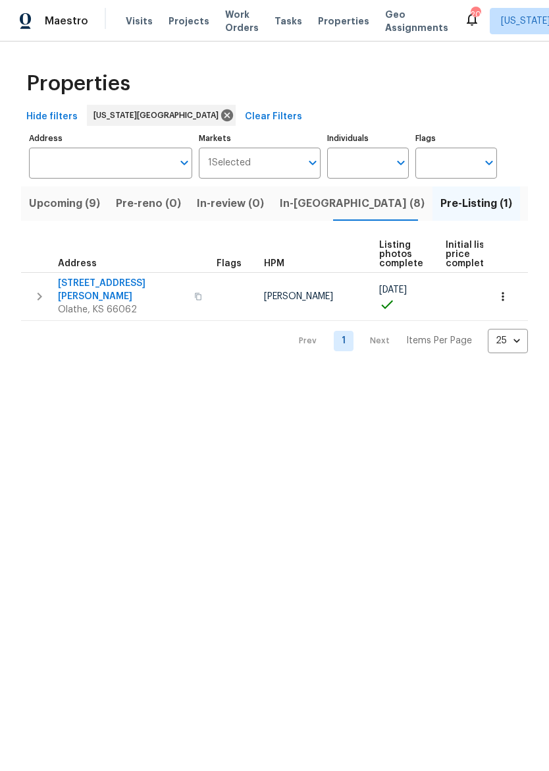
click at [42, 289] on icon "button" at bounding box center [40, 297] width 16 height 16
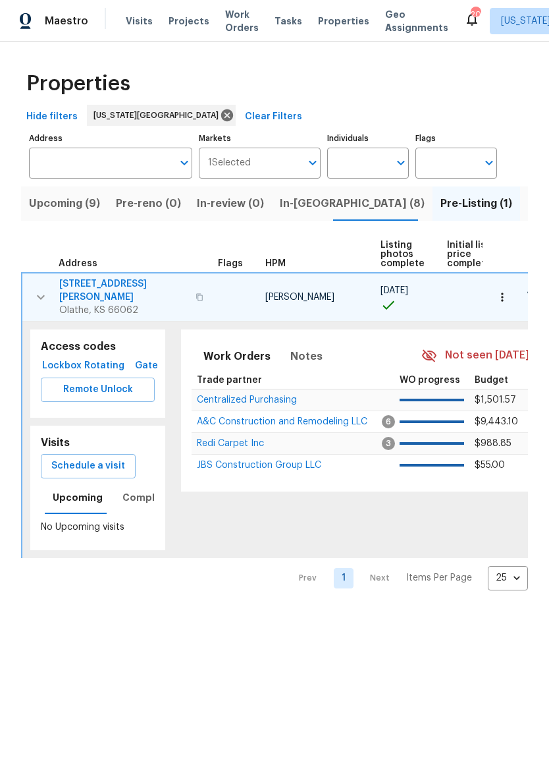
click at [41, 299] on button "button" at bounding box center [41, 297] width 26 height 40
